Goal: Information Seeking & Learning: Learn about a topic

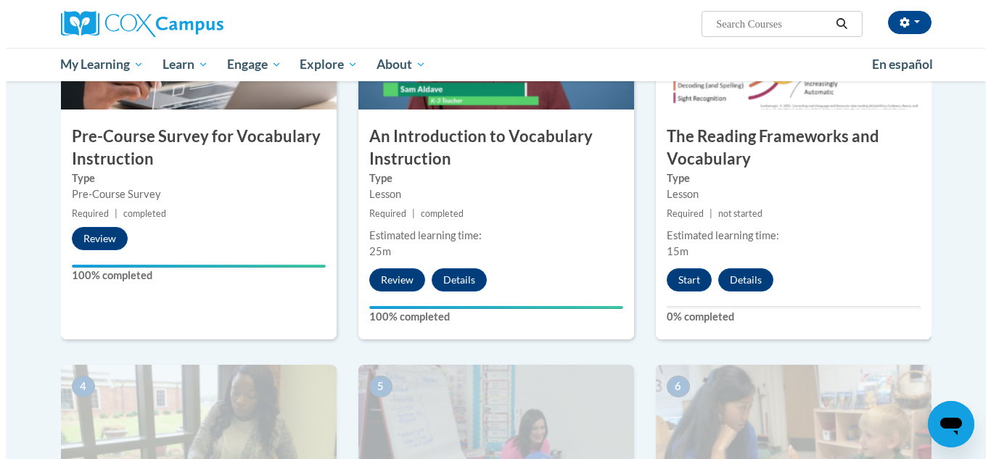
scroll to position [429, 0]
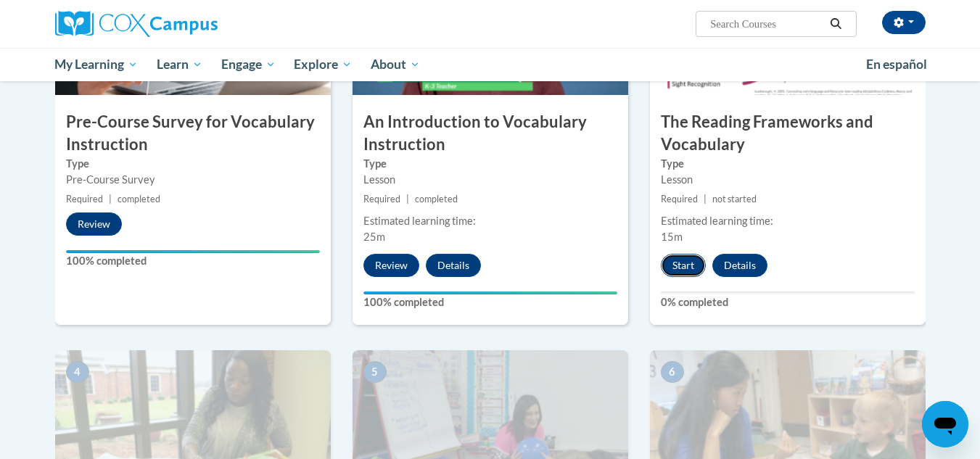
click at [682, 267] on button "Start" at bounding box center [683, 265] width 45 height 23
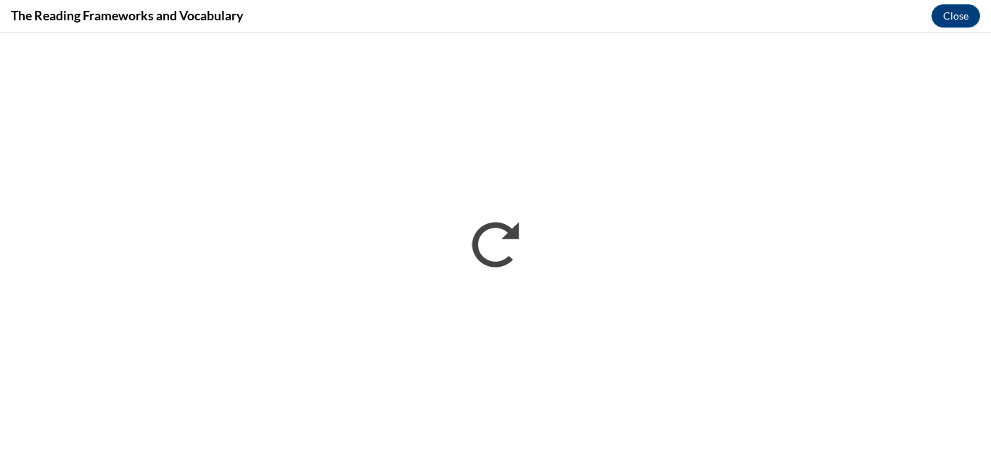
scroll to position [0, 0]
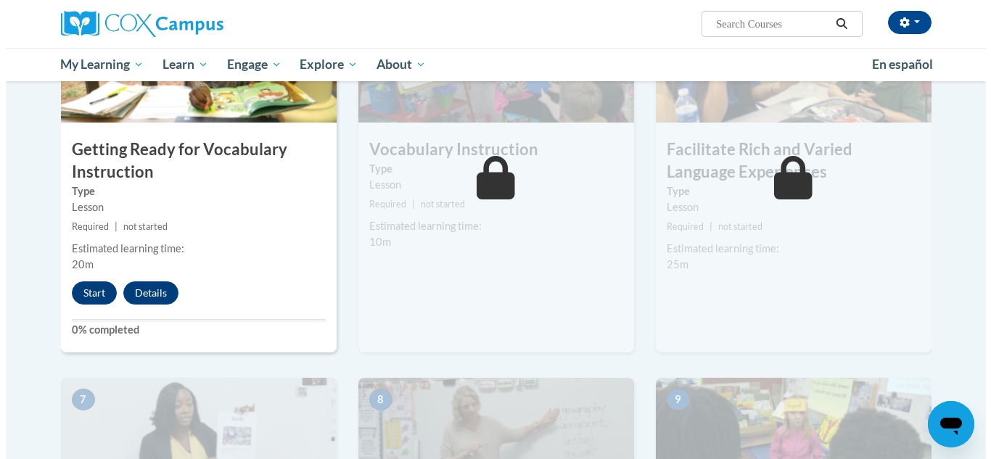
scroll to position [805, 0]
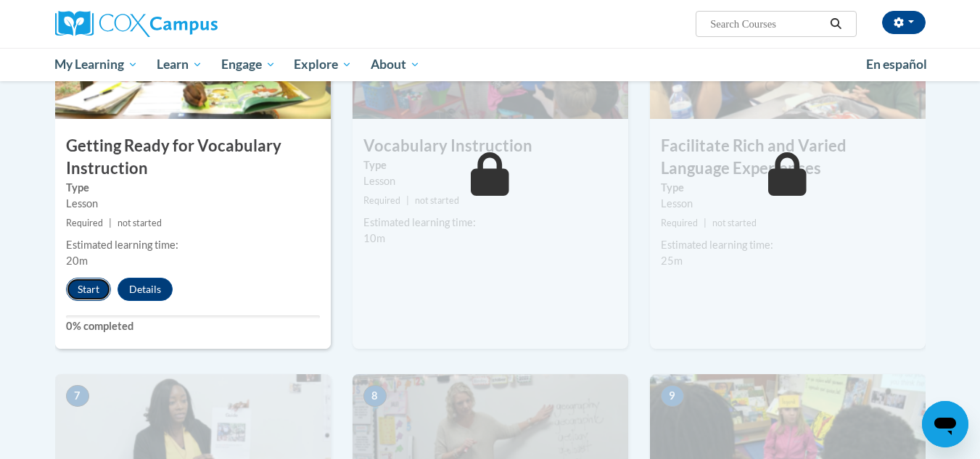
click at [87, 293] on button "Start" at bounding box center [88, 289] width 45 height 23
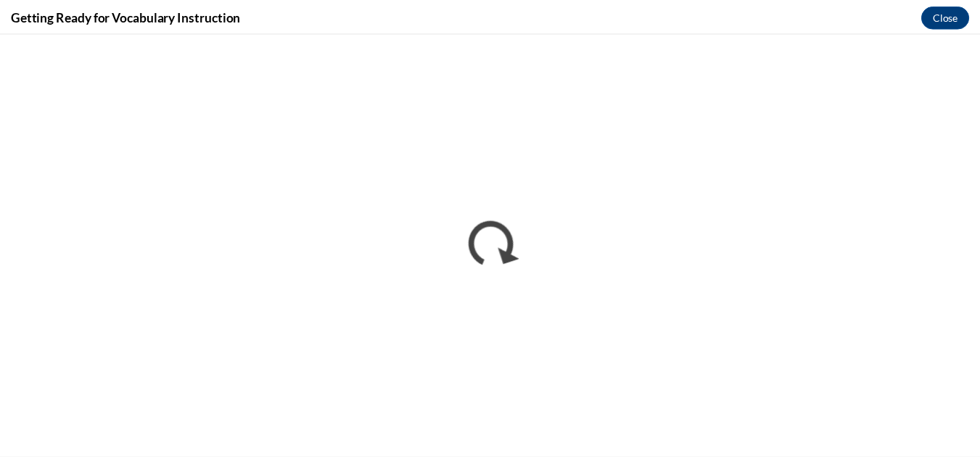
scroll to position [803, 0]
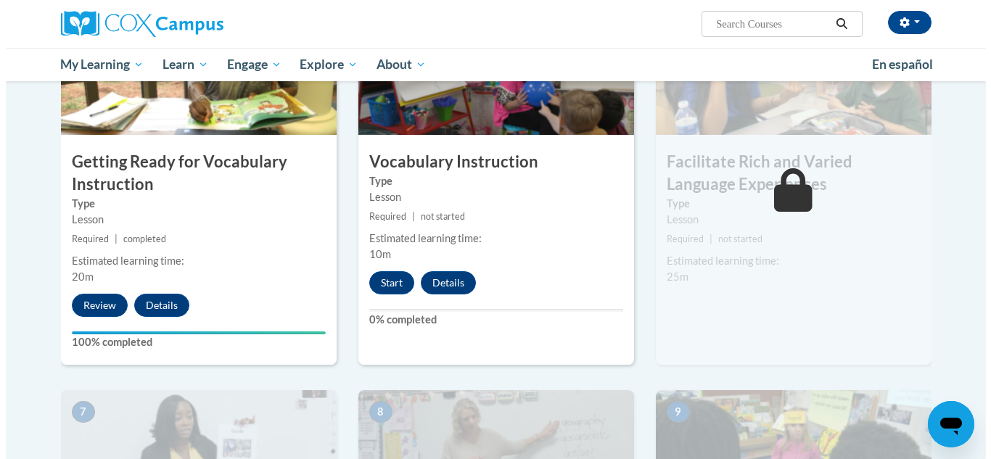
scroll to position [819, 0]
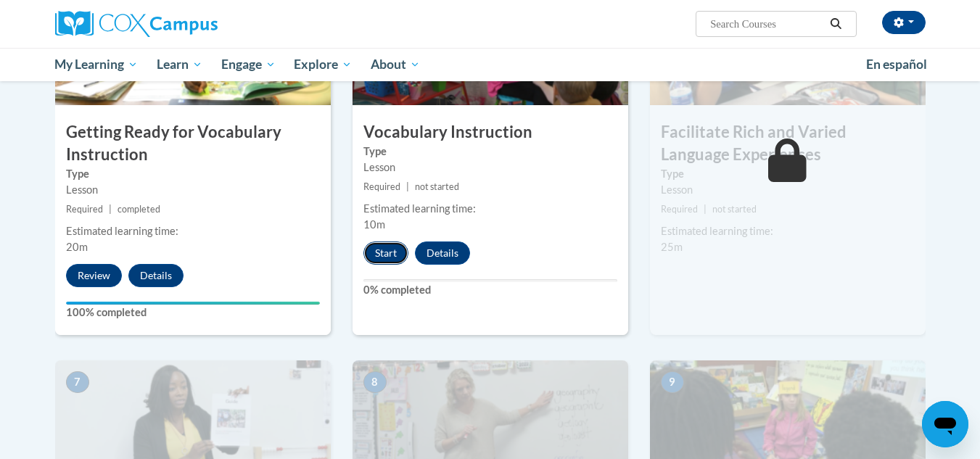
click at [389, 261] on button "Start" at bounding box center [385, 253] width 45 height 23
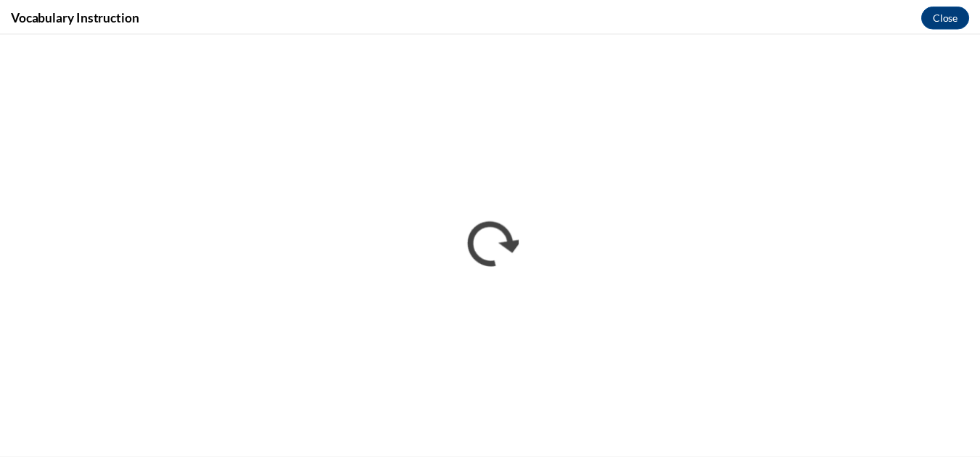
scroll to position [0, 0]
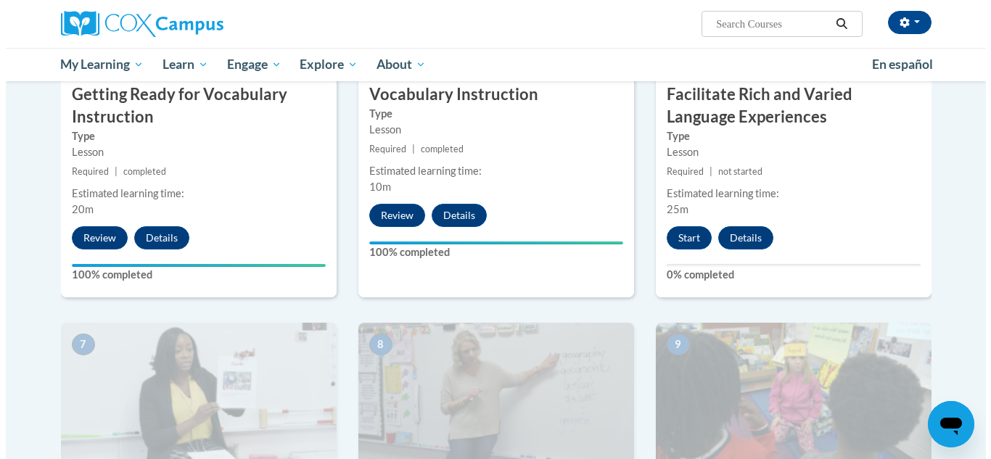
scroll to position [860, 0]
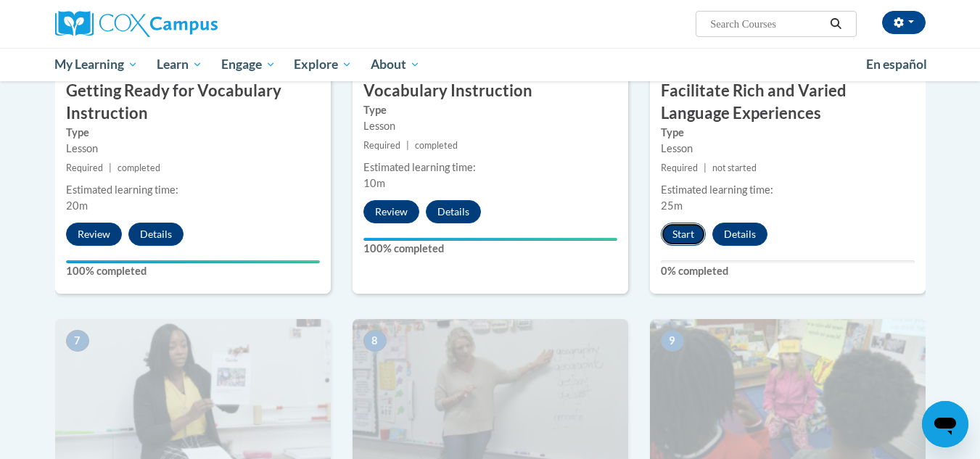
click at [676, 234] on button "Start" at bounding box center [683, 234] width 45 height 23
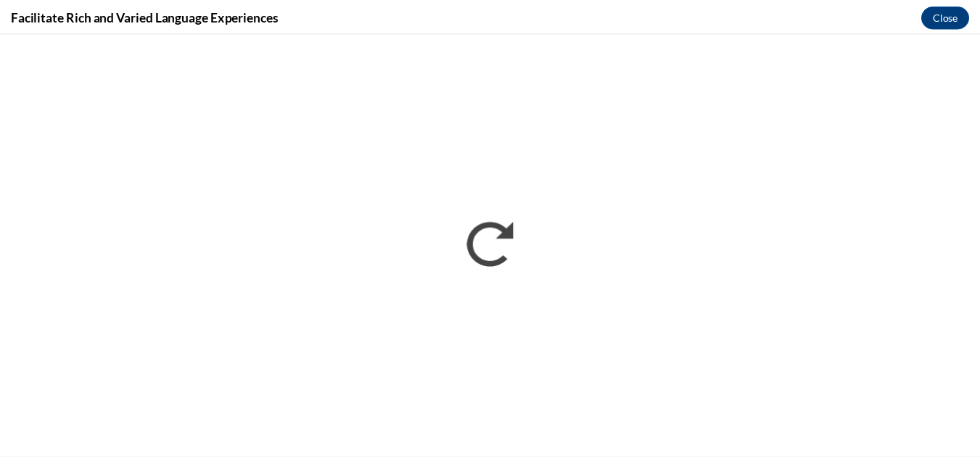
scroll to position [0, 0]
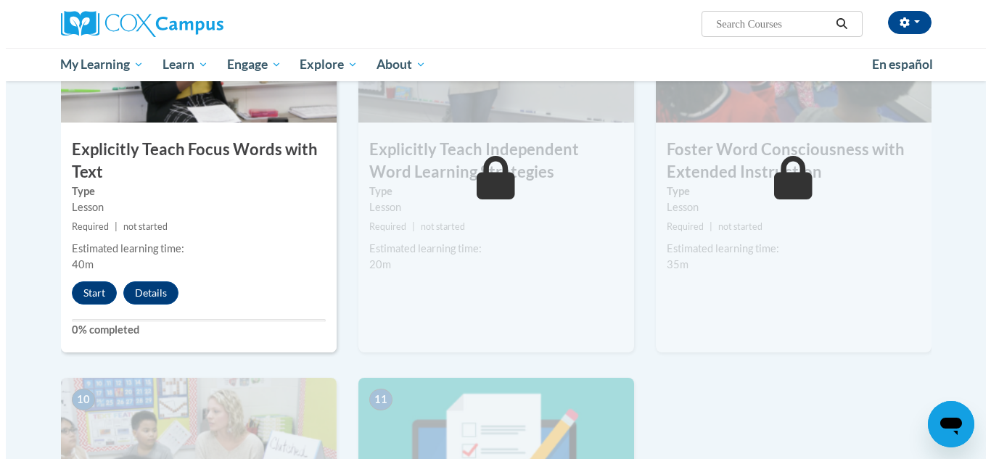
scroll to position [1213, 0]
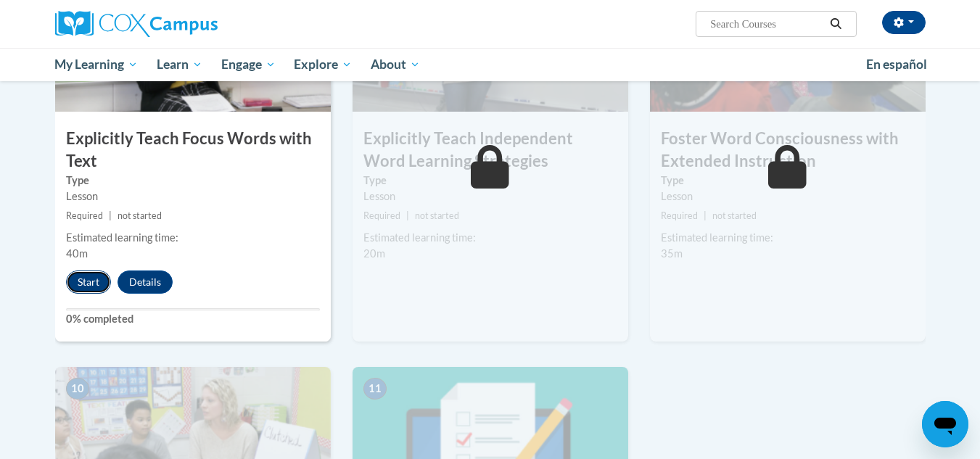
click at [85, 281] on button "Start" at bounding box center [88, 282] width 45 height 23
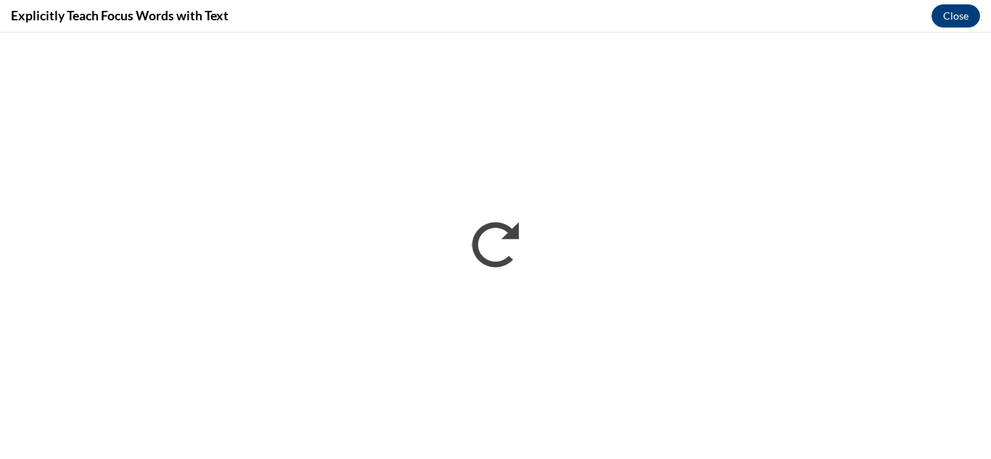
scroll to position [0, 0]
